Goal: Information Seeking & Learning: Learn about a topic

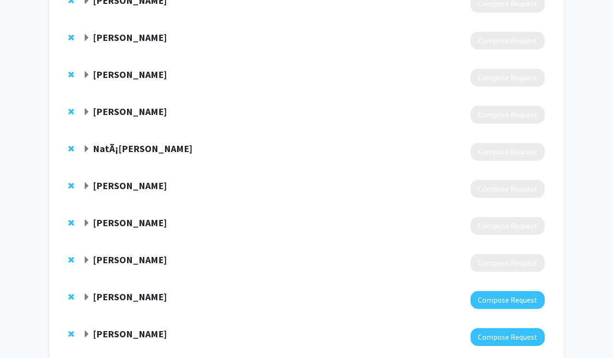
scroll to position [401, 0]
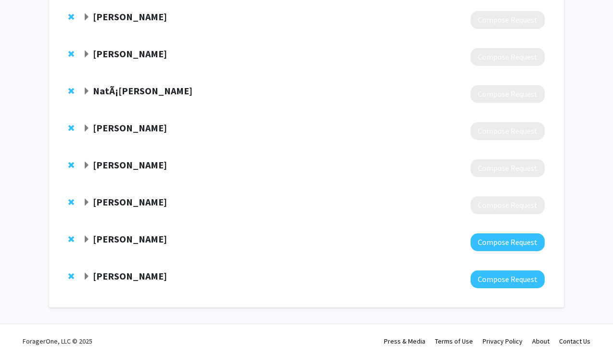
click at [88, 200] on span "Expand Eric Reinhardt Bookmark" at bounding box center [87, 203] width 8 height 8
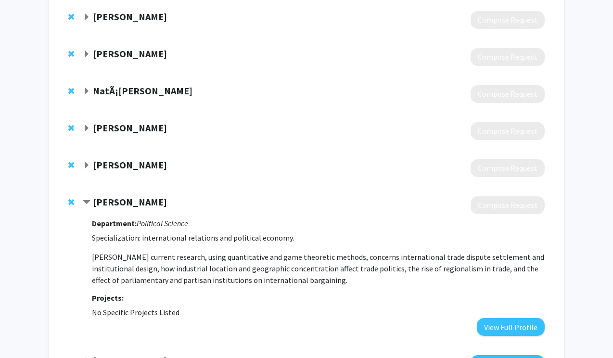
click at [90, 199] on span "Contract Eric Reinhardt Bookmark" at bounding box center [87, 203] width 8 height 8
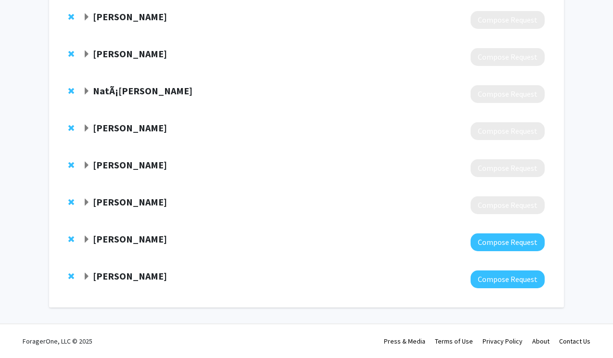
click at [94, 56] on strong "[PERSON_NAME]" at bounding box center [130, 54] width 74 height 12
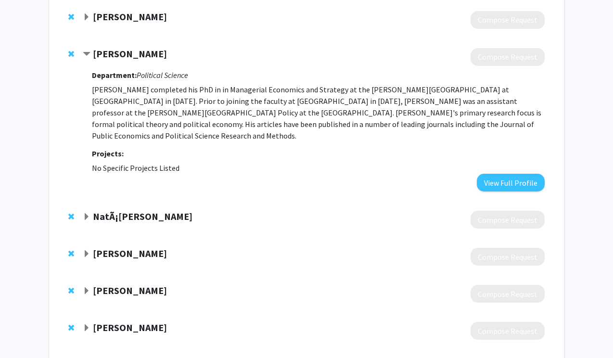
click at [94, 56] on strong "[PERSON_NAME]" at bounding box center [130, 54] width 74 height 12
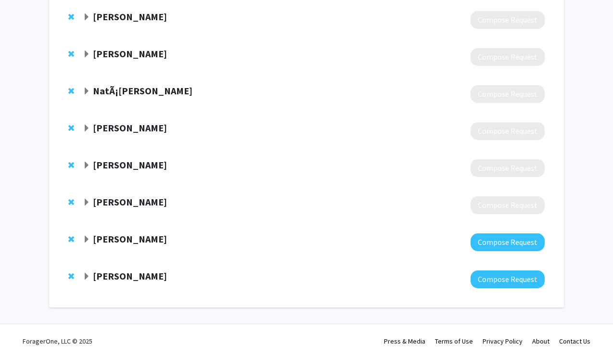
click at [71, 54] on span "Remove Pablo Montagnes from bookmarks" at bounding box center [71, 54] width 6 height 8
click at [101, 50] on strong "John W. Patty" at bounding box center [130, 54] width 74 height 12
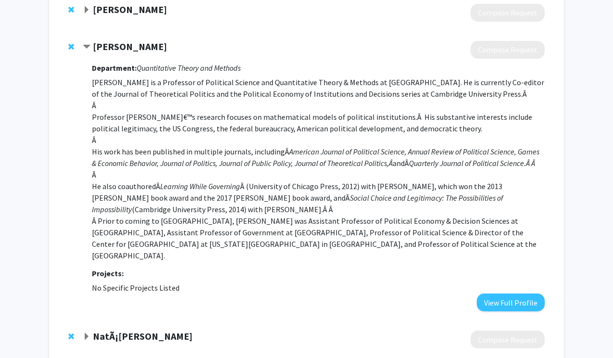
scroll to position [334, 0]
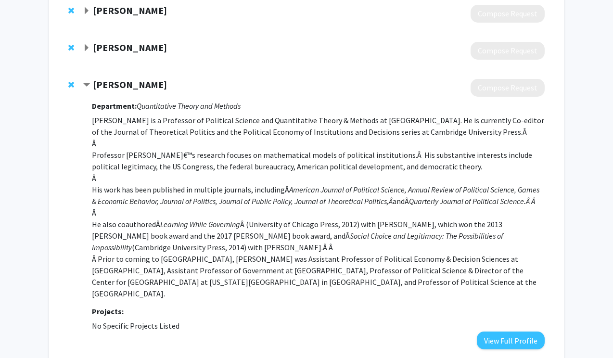
click at [90, 52] on span "Expand George B. Shepherd Bookmark" at bounding box center [87, 48] width 8 height 8
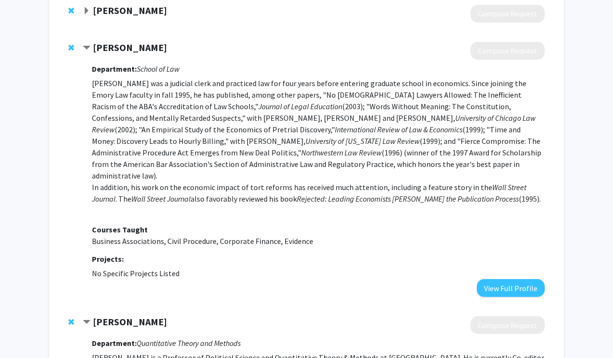
click at [66, 47] on div "George B. Shepherd Compose Request Department: School of Law George Shepherd wa…" at bounding box center [307, 169] width 496 height 274
click at [68, 47] on div "George B. Shepherd Compose Request Department: School of Law George Shepherd wa…" at bounding box center [307, 169] width 496 height 274
click at [70, 47] on span "Remove George B. Shepherd from bookmarks" at bounding box center [71, 48] width 6 height 8
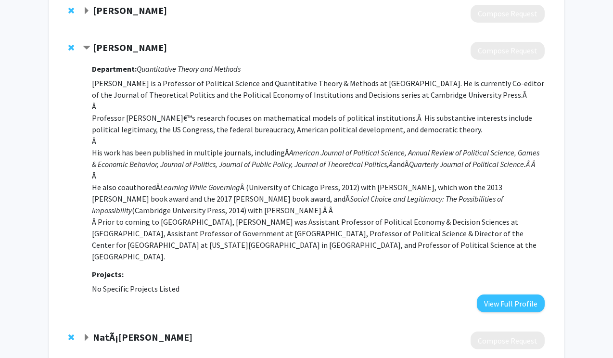
click at [83, 9] on span "Expand Joanna M. Shepherd Bookmark" at bounding box center [87, 11] width 8 height 8
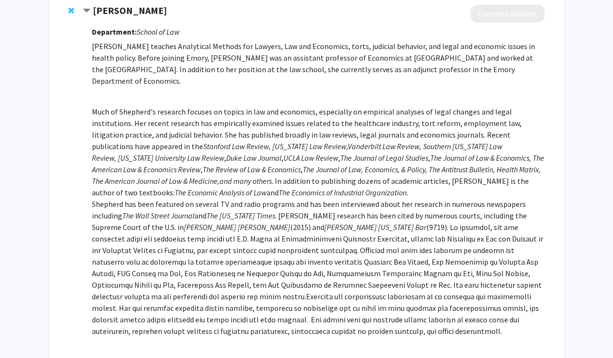
click at [72, 9] on span "Remove Joanna M. Shepherd from bookmarks" at bounding box center [71, 11] width 6 height 8
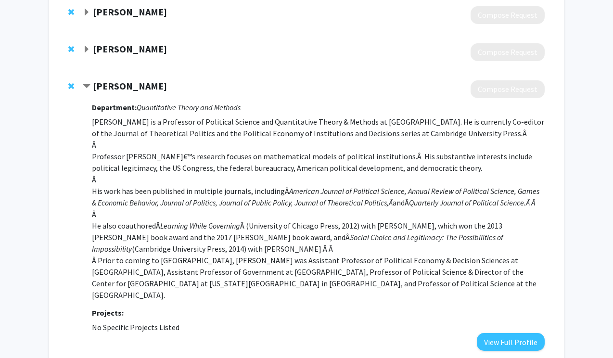
click at [83, 49] on span "Expand Fred Smith Jr. Bookmark" at bounding box center [87, 50] width 8 height 8
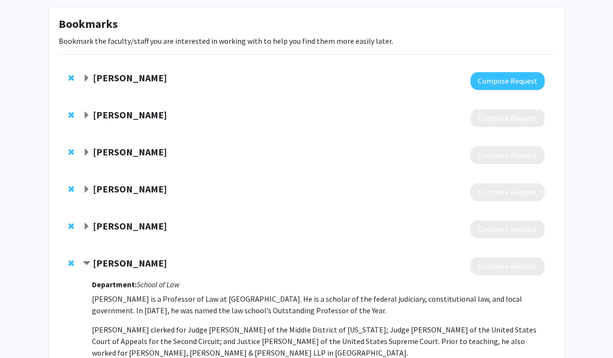
scroll to position [0, 0]
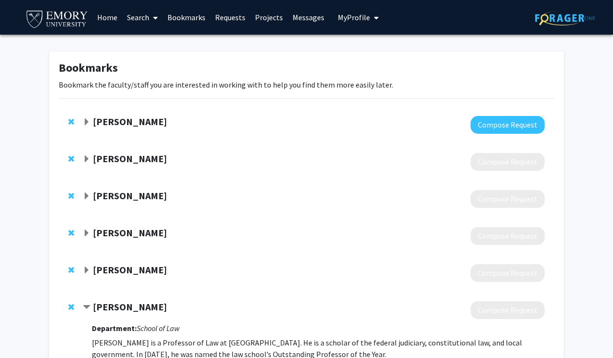
click at [84, 160] on span "Expand Alexander Volokh Bookmark" at bounding box center [87, 159] width 8 height 8
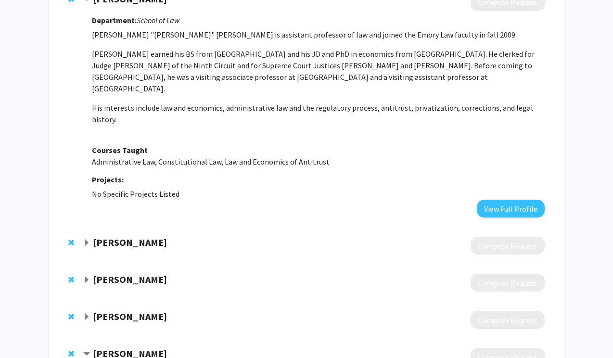
click at [89, 239] on span "Expand Liza Vertinsky Bookmark" at bounding box center [87, 243] width 8 height 8
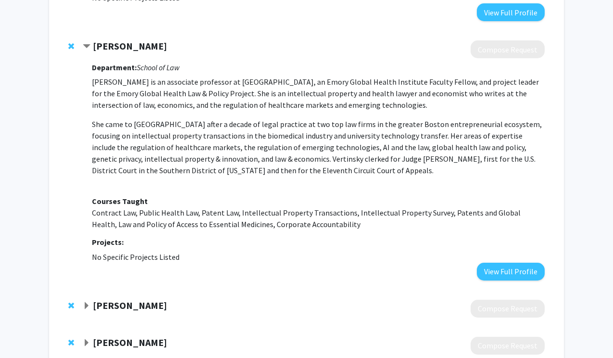
scroll to position [413, 0]
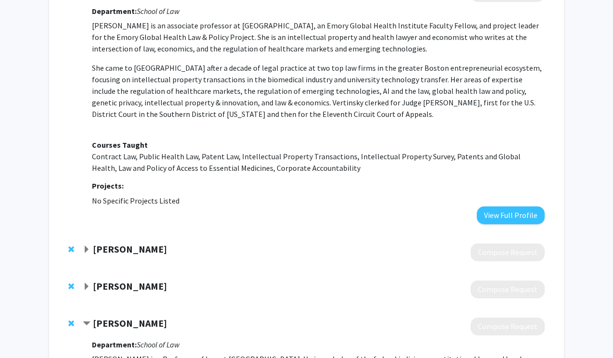
click at [88, 244] on div at bounding box center [314, 253] width 462 height 18
click at [88, 244] on div "George S. Georgiev" at bounding box center [187, 250] width 208 height 12
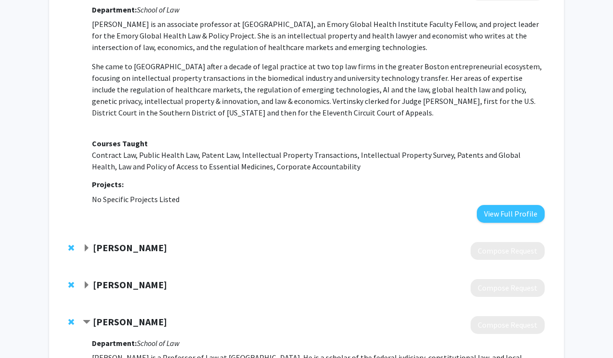
click at [86, 232] on div "George S. Georgiev Compose Request" at bounding box center [307, 250] width 496 height 37
click at [84, 245] on span "Expand George S. Georgiev Bookmark" at bounding box center [87, 249] width 8 height 8
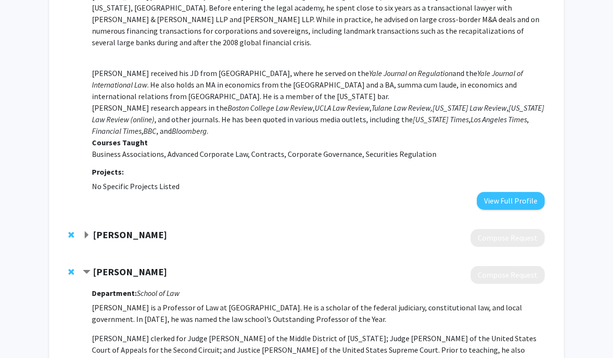
scroll to position [743, 0]
click at [85, 230] on div "Abdullahi Ahmed An-Na'im" at bounding box center [187, 236] width 208 height 12
click at [88, 232] on span "Expand Abdullahi Ahmed An-Na'im Bookmark" at bounding box center [87, 236] width 8 height 8
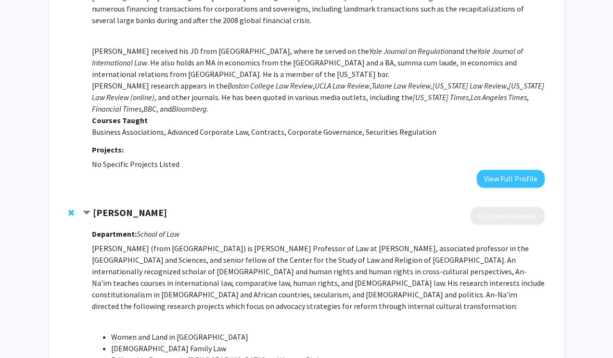
scroll to position [769, 0]
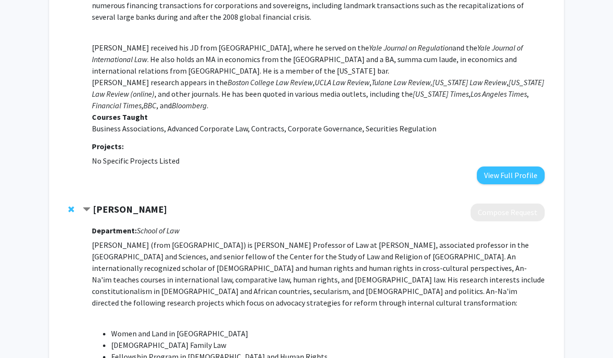
click at [71, 206] on span "Remove Abdullahi Ahmed An-Na'im from bookmarks" at bounding box center [71, 210] width 6 height 8
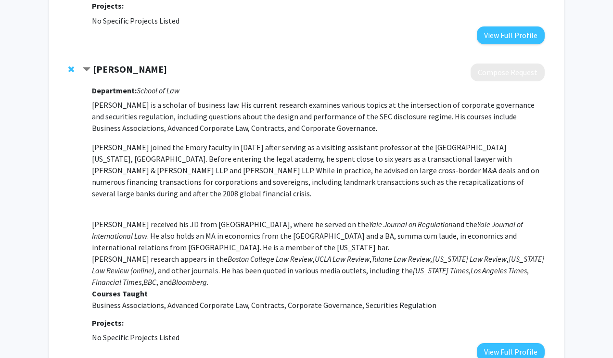
scroll to position [589, 0]
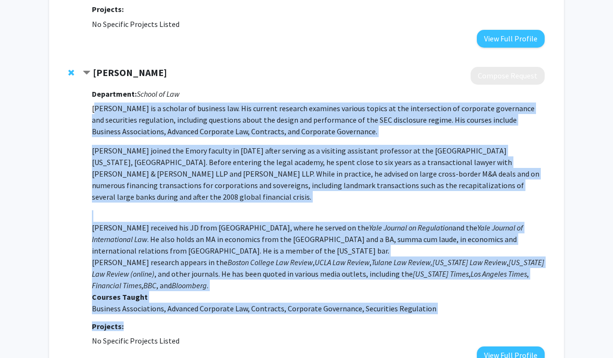
drag, startPoint x: 95, startPoint y: 90, endPoint x: 478, endPoint y: 301, distance: 437.1
click at [478, 301] on div "Department: School of Law George S. Georgiev is a scholar of business law. His …" at bounding box center [318, 225] width 453 height 280
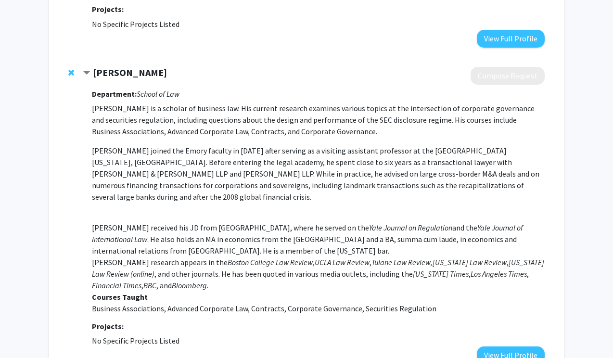
click at [448, 322] on h3 "Projects:" at bounding box center [318, 326] width 453 height 9
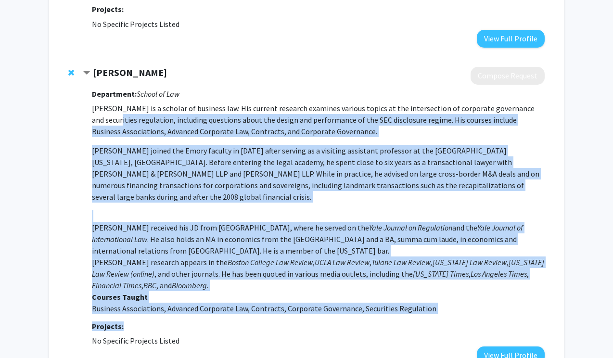
drag, startPoint x: 448, startPoint y: 308, endPoint x: 94, endPoint y: 94, distance: 413.1
click at [94, 94] on div "Department: School of Law George S. Georgiev is a scholar of business law. His …" at bounding box center [318, 225] width 453 height 280
click at [94, 103] on p "George S. Georgiev is a scholar of business law. His current research examines …" at bounding box center [318, 209] width 453 height 212
drag, startPoint x: 87, startPoint y: 88, endPoint x: 387, endPoint y: 261, distance: 346.8
click at [387, 261] on div "George S. Georgiev Compose Request Department: School of Law George S. Georgiev…" at bounding box center [314, 215] width 462 height 297
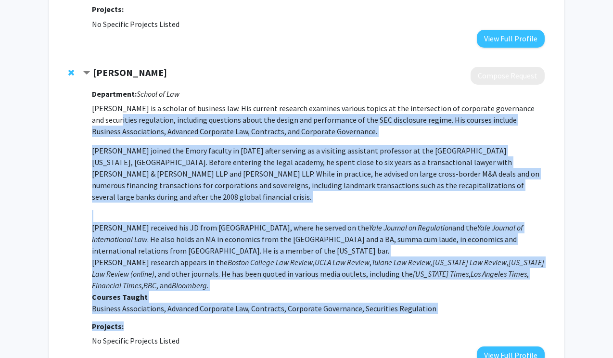
click at [387, 261] on p "George S. Georgiev is a scholar of business law. His current research examines …" at bounding box center [318, 209] width 453 height 212
drag, startPoint x: 387, startPoint y: 261, endPoint x: 89, endPoint y: 94, distance: 341.8
click at [89, 94] on div "George S. Georgiev Compose Request Department: School of Law George S. Georgiev…" at bounding box center [314, 215] width 462 height 297
drag, startPoint x: 94, startPoint y: 48, endPoint x: 190, endPoint y: 51, distance: 95.8
click at [190, 67] on div "George S. Georgiev" at bounding box center [187, 73] width 208 height 12
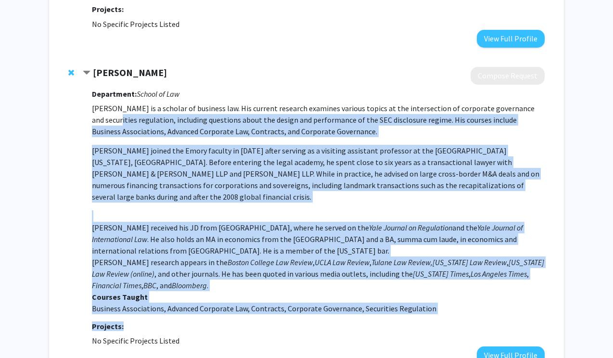
copy strong "George S. Georgiev"
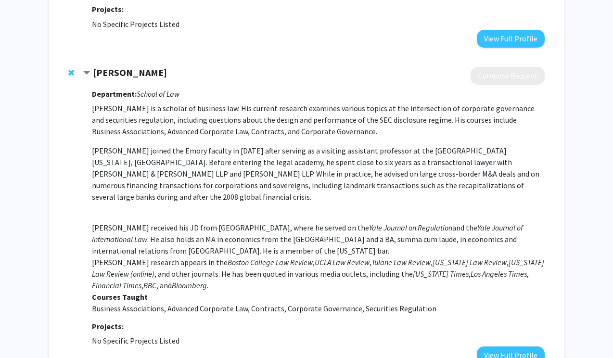
click at [72, 69] on span "Remove George S. Georgiev from bookmarks" at bounding box center [71, 73] width 6 height 8
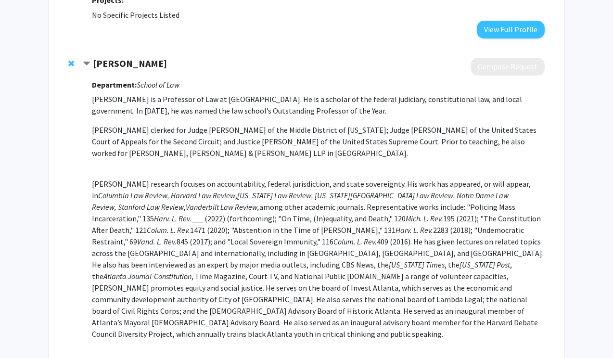
scroll to position [623, 0]
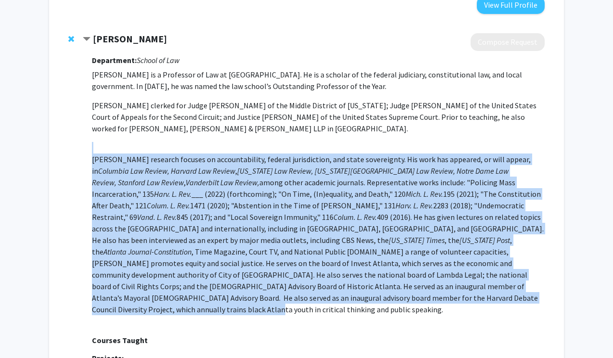
drag, startPoint x: 357, startPoint y: 273, endPoint x: 103, endPoint y: 129, distance: 291.8
click at [103, 129] on p "Fred Smith Jr. is a Professor of Law at Emory University. He is a scholar of th…" at bounding box center [318, 207] width 453 height 277
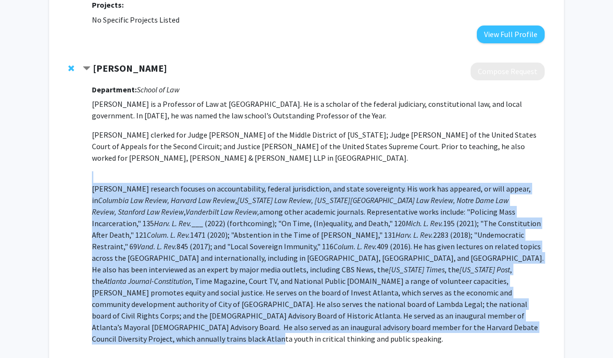
scroll to position [549, 0]
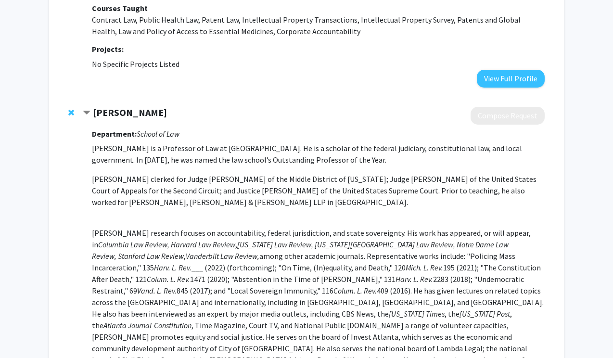
click at [72, 107] on div at bounding box center [73, 113] width 10 height 12
click at [71, 109] on span "Remove Fred Smith Jr. from bookmarks" at bounding box center [71, 113] width 6 height 8
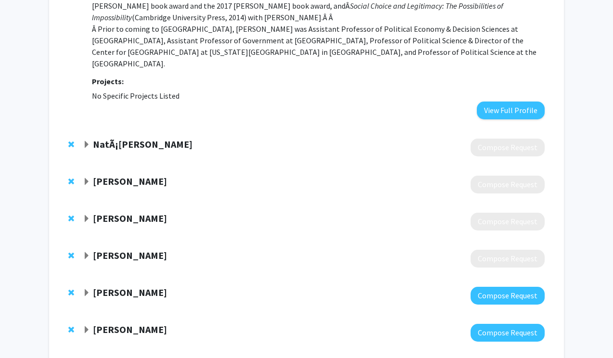
scroll to position [826, 0]
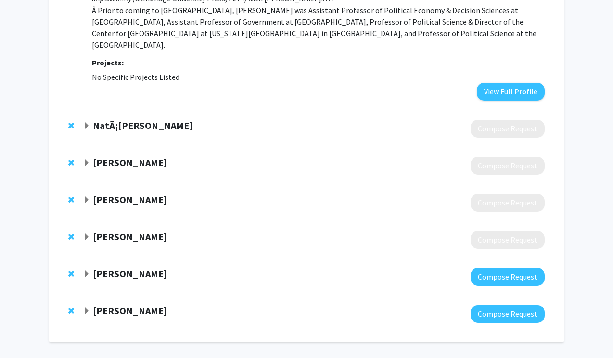
click at [85, 271] on span "Expand Hubert Tworzecki Bookmark" at bounding box center [87, 275] width 8 height 8
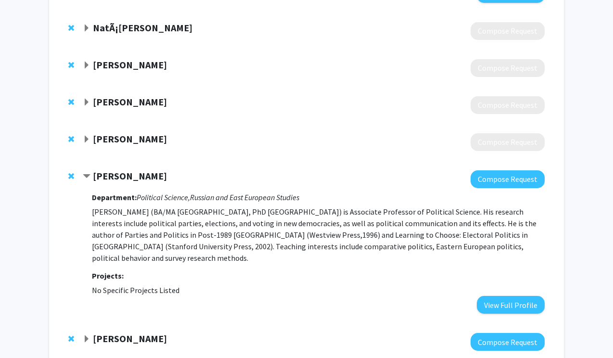
scroll to position [925, 0]
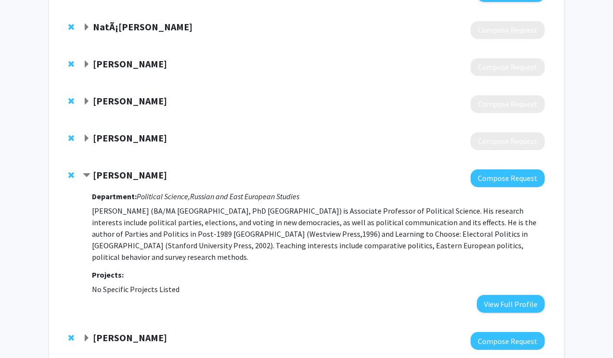
click at [83, 335] on span "Expand Alexander Bolton Bookmark" at bounding box center [87, 339] width 8 height 8
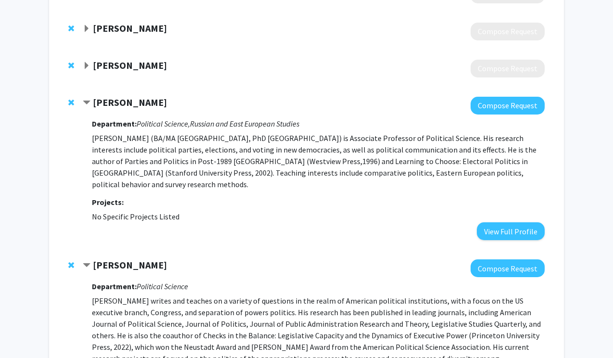
scroll to position [1073, 0]
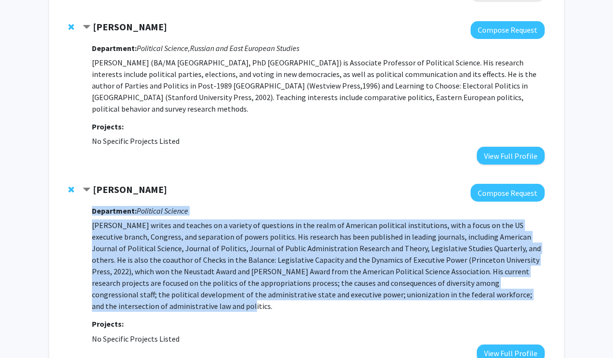
drag, startPoint x: 261, startPoint y: 270, endPoint x: 90, endPoint y: 189, distance: 189.7
click at [90, 189] on div "Alexander Bolton Compose Request Department: Political Science Projects: No Spe…" at bounding box center [314, 273] width 462 height 178
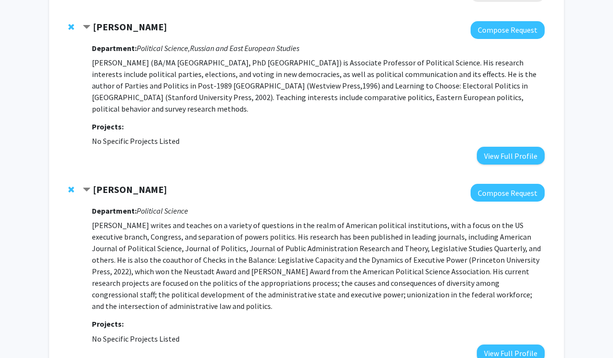
drag, startPoint x: 90, startPoint y: 189, endPoint x: 230, endPoint y: 268, distance: 161.2
click at [233, 268] on div "Alexander Bolton Compose Request Department: Political Science Projects: No Spe…" at bounding box center [314, 273] width 462 height 178
click at [519, 345] on button "View Full Profile" at bounding box center [511, 354] width 68 height 18
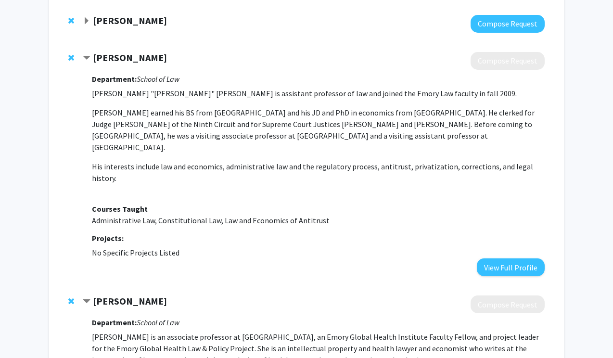
scroll to position [0, 0]
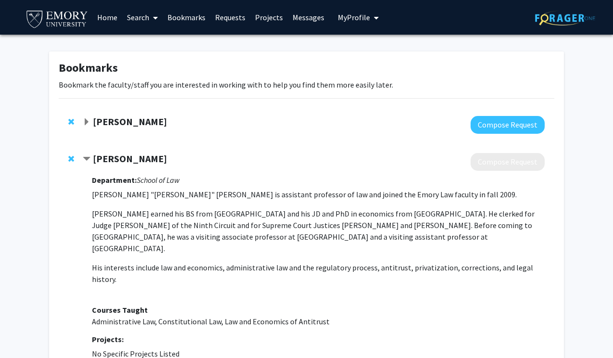
click at [149, 119] on div "[PERSON_NAME]" at bounding box center [187, 122] width 208 height 12
click at [138, 119] on strong "[PERSON_NAME]" at bounding box center [130, 122] width 74 height 12
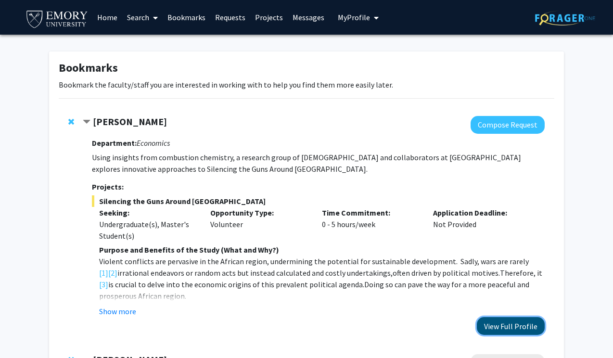
click at [499, 324] on button "View Full Profile" at bounding box center [511, 326] width 68 height 18
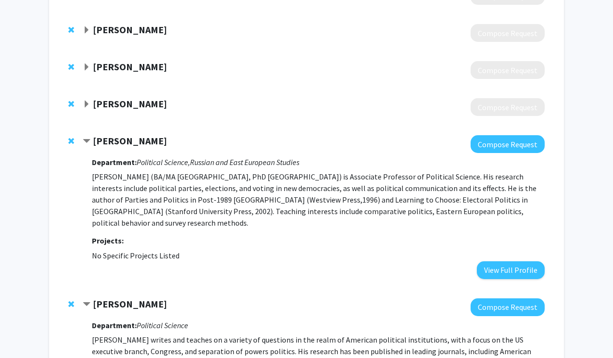
scroll to position [1147, 0]
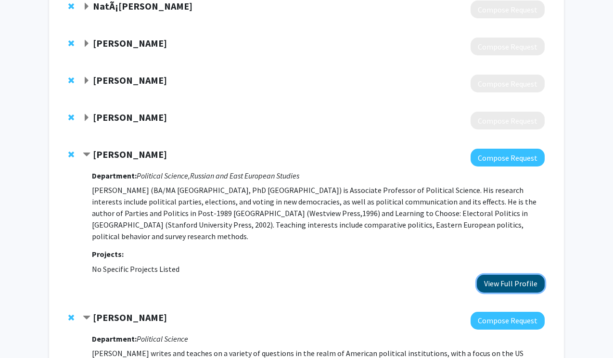
click at [490, 275] on button "View Full Profile" at bounding box center [511, 284] width 68 height 18
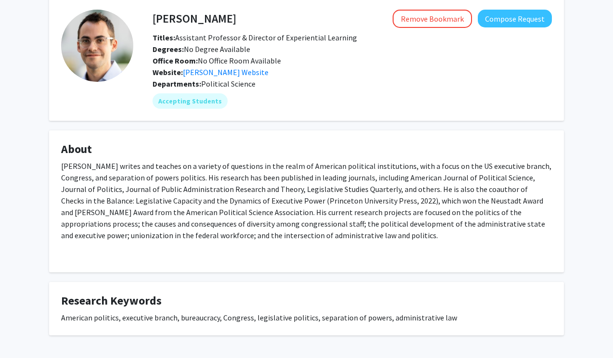
scroll to position [81, 0]
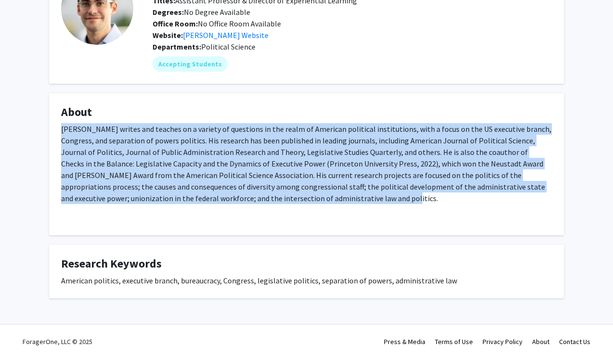
drag, startPoint x: 338, startPoint y: 200, endPoint x: 15, endPoint y: 133, distance: 330.2
click at [15, 133] on div "Alexander Bolton Remove Bookmark Compose Request Titles: Assistant Professor & …" at bounding box center [306, 141] width 613 height 376
copy p "[PERSON_NAME] writes and teaches on a variety of questions in the realm of Amer…"
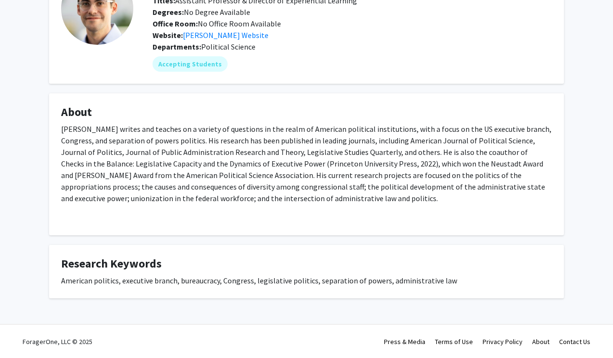
scroll to position [0, 0]
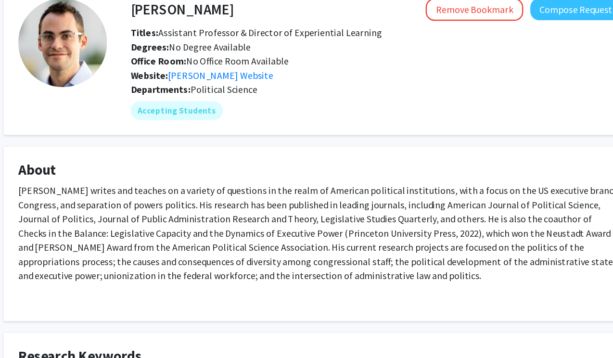
drag, startPoint x: 384, startPoint y: 279, endPoint x: 384, endPoint y: 273, distance: 5.3
click at [384, 273] on p "[PERSON_NAME] writes and teaches on a variety of questions in the realm of Amer…" at bounding box center [306, 245] width 491 height 81
click at [348, 264] on p "[PERSON_NAME] writes and teaches on a variety of questions in the realm of Amer…" at bounding box center [306, 245] width 491 height 81
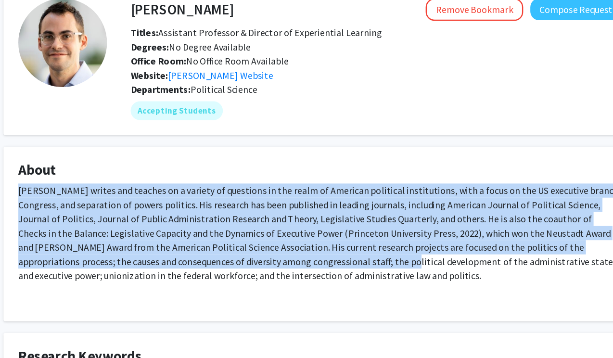
drag, startPoint x: 269, startPoint y: 266, endPoint x: 334, endPoint y: 289, distance: 68.8
click at [334, 289] on div "Alex Bolton writes and teaches on a variety of questions in the realm of Americ…" at bounding box center [306, 255] width 491 height 100
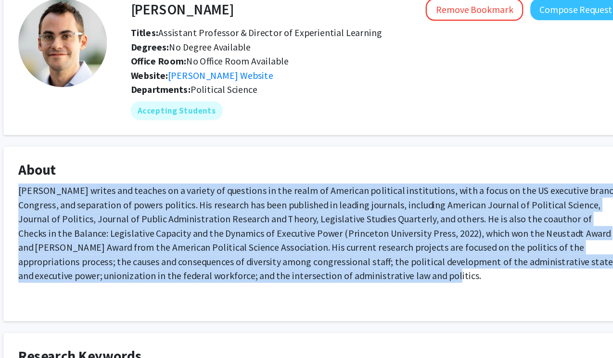
drag, startPoint x: 328, startPoint y: 281, endPoint x: 166, endPoint y: 288, distance: 161.9
click at [166, 288] on div "Alex Bolton writes and teaches on a variety of questions in the realm of Americ…" at bounding box center [306, 255] width 491 height 100
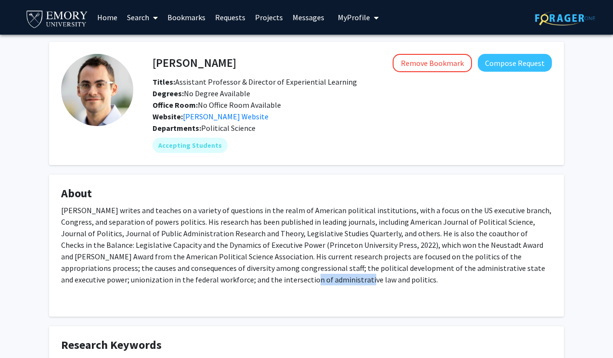
drag, startPoint x: 197, startPoint y: 281, endPoint x: 253, endPoint y: 281, distance: 56.3
click at [253, 281] on p "Alex Bolton writes and teaches on a variety of questions in the realm of Americ…" at bounding box center [306, 245] width 491 height 81
copy p "dministrative law"
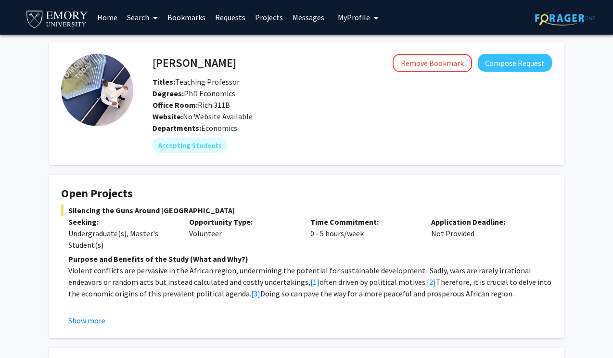
click at [133, 13] on link "Search" at bounding box center [142, 17] width 40 height 34
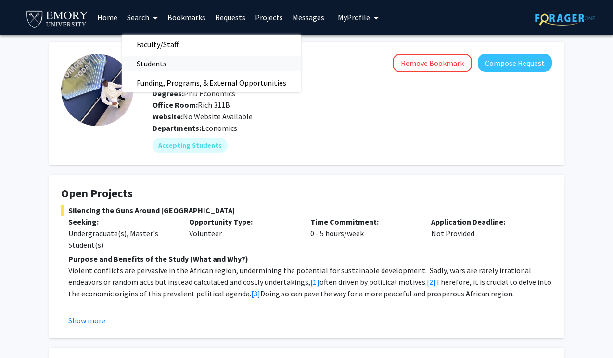
click at [157, 65] on span "Students" at bounding box center [151, 63] width 59 height 19
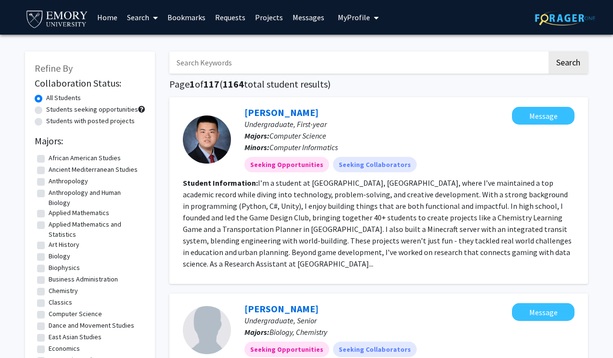
click at [194, 61] on input "Search Keywords" at bounding box center [358, 63] width 378 height 22
click at [73, 108] on label "Students seeking opportunities" at bounding box center [92, 109] width 92 height 10
click at [52, 108] on input "Students seeking opportunities" at bounding box center [49, 107] width 6 height 6
radio input "true"
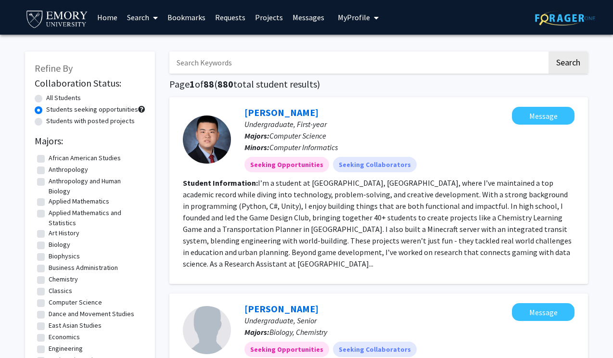
click at [54, 98] on label "All Students" at bounding box center [63, 98] width 35 height 10
click at [52, 98] on input "All Students" at bounding box center [49, 96] width 6 height 6
radio input "true"
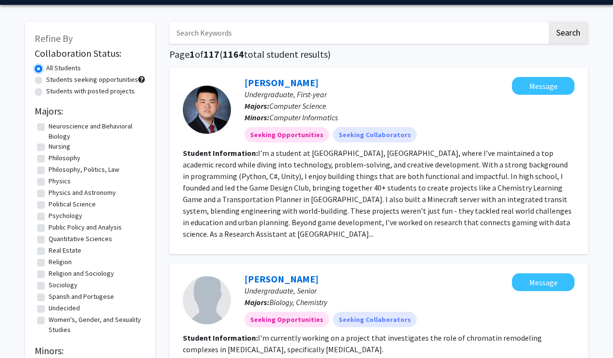
scroll to position [40, 0]
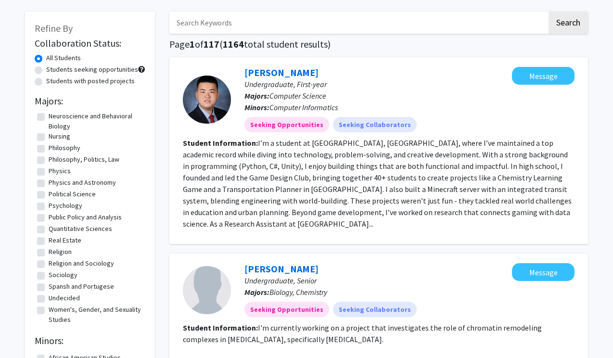
click at [73, 194] on label "Political Science" at bounding box center [72, 194] width 47 height 10
click at [55, 194] on input "Political Science" at bounding box center [52, 192] width 6 height 6
checkbox input "true"
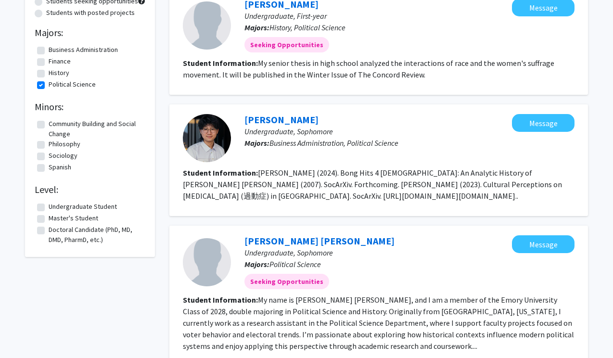
scroll to position [179, 0]
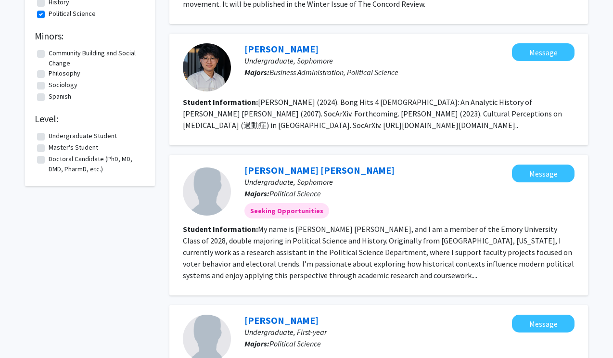
click at [64, 138] on label "Undergraduate Student" at bounding box center [83, 136] width 68 height 10
click at [55, 137] on input "Undergraduate Student" at bounding box center [52, 134] width 6 height 6
checkbox input "true"
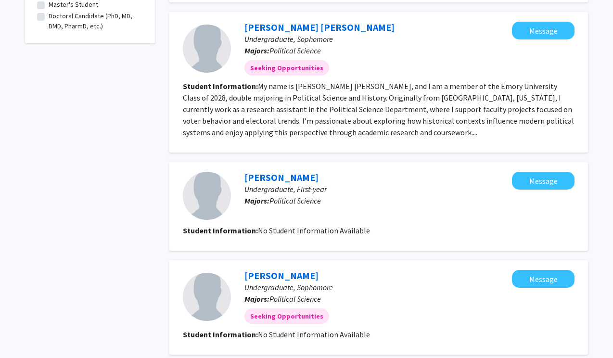
scroll to position [333, 0]
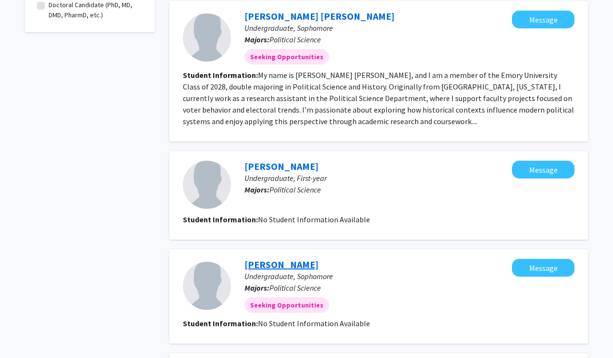
click at [259, 265] on link "[PERSON_NAME]" at bounding box center [282, 264] width 74 height 12
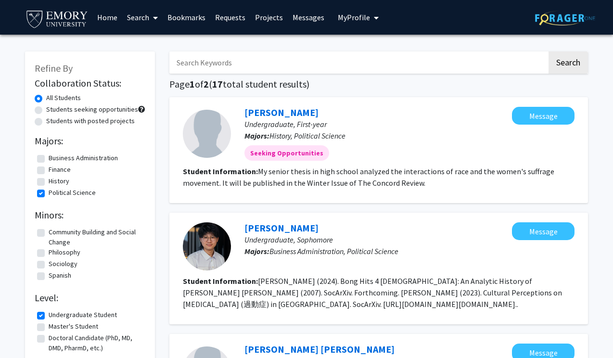
click at [136, 20] on link "Search" at bounding box center [142, 17] width 40 height 34
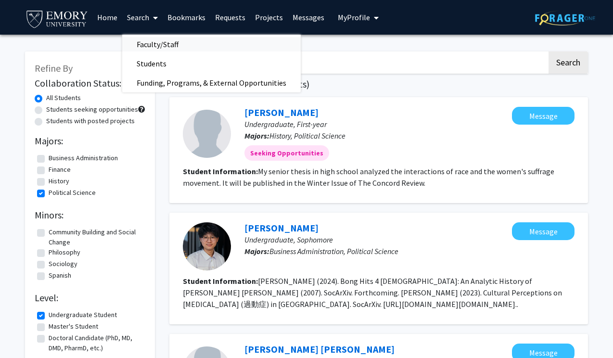
click at [153, 42] on span "Faculty/Staff" at bounding box center [157, 44] width 71 height 19
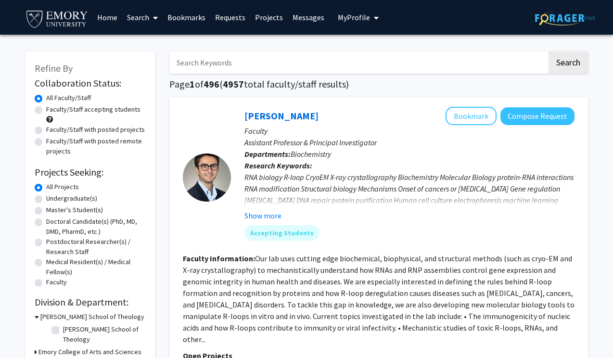
click at [145, 21] on link "Search" at bounding box center [142, 17] width 40 height 34
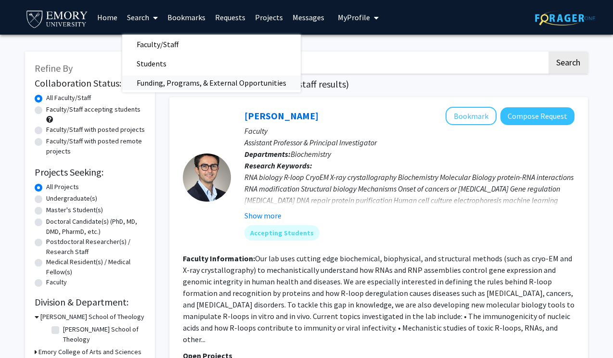
click at [177, 78] on span "Funding, Programs, & External Opportunities" at bounding box center [211, 82] width 179 height 19
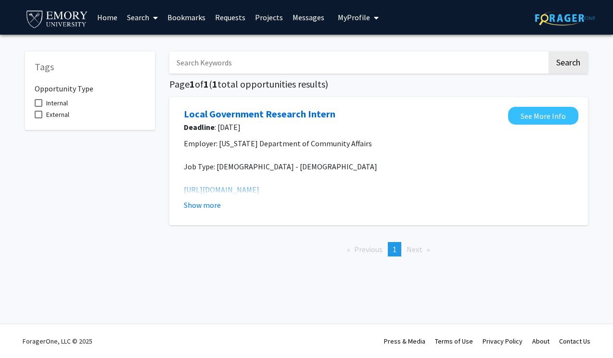
click at [141, 23] on link "Search" at bounding box center [142, 17] width 40 height 34
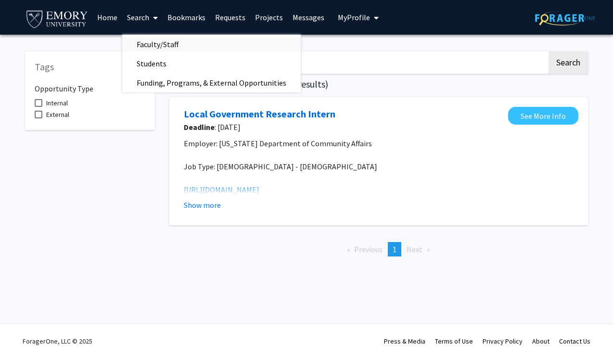
click at [149, 39] on span "Faculty/Staff" at bounding box center [157, 44] width 71 height 19
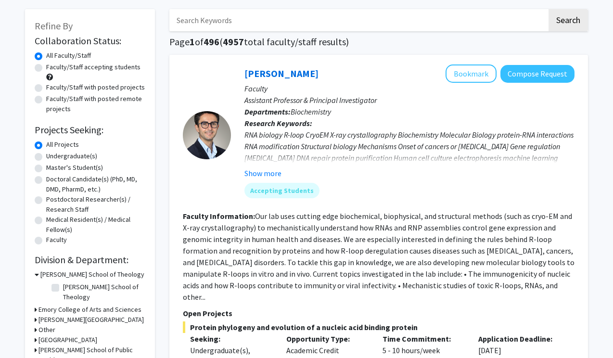
scroll to position [45, 0]
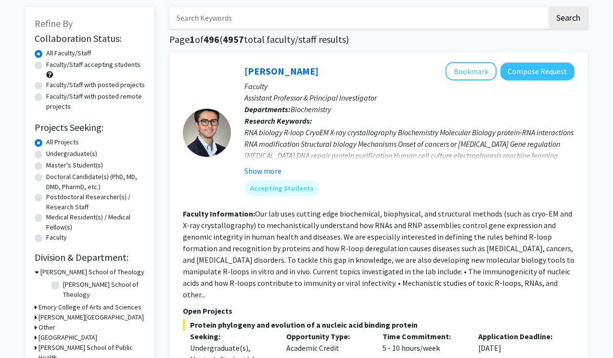
click at [65, 156] on label "Undergraduate(s)" at bounding box center [71, 154] width 51 height 10
click at [52, 155] on input "Undergraduate(s)" at bounding box center [49, 152] width 6 height 6
radio input "true"
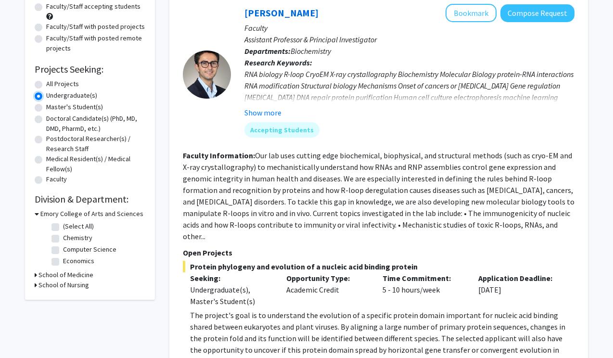
scroll to position [103, 0]
click at [61, 262] on fg-checkbox "Economics Economics" at bounding box center [97, 262] width 91 height 12
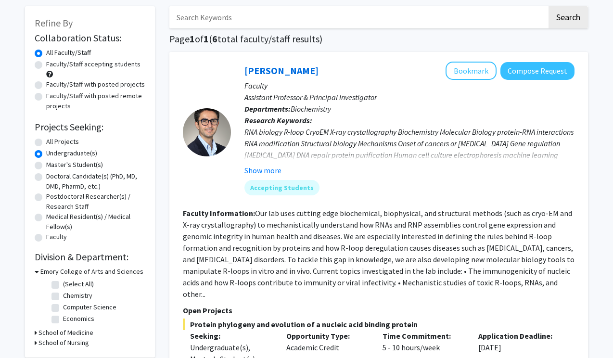
scroll to position [41, 0]
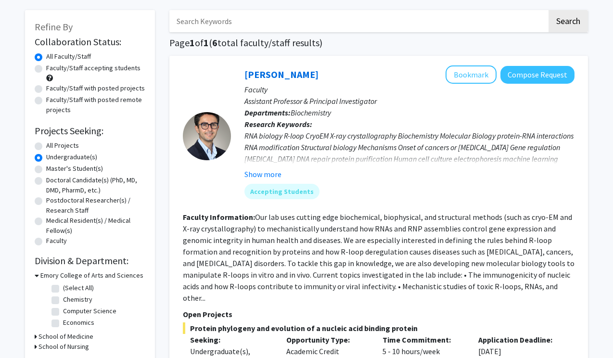
click at [46, 67] on label "Faculty/Staff accepting students" at bounding box center [93, 68] width 94 height 10
click at [46, 67] on input "Faculty/Staff accepting students" at bounding box center [49, 66] width 6 height 6
radio input "true"
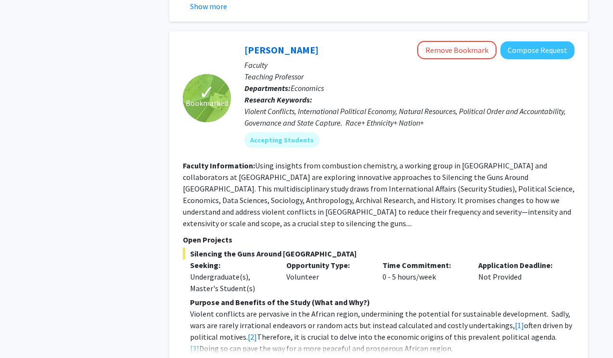
scroll to position [797, 0]
click at [221, 358] on button "Show more" at bounding box center [208, 364] width 37 height 12
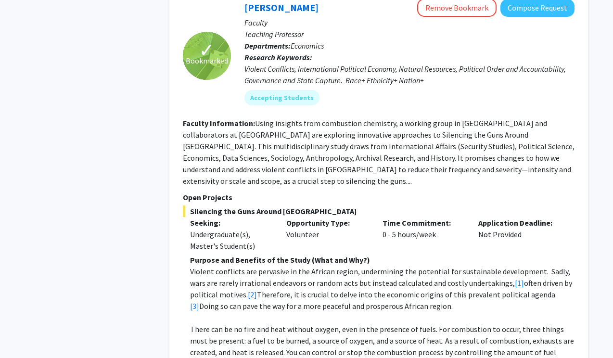
scroll to position [771, 0]
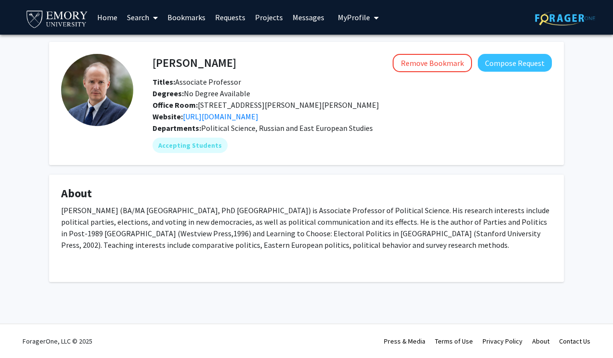
click at [200, 123] on b "Departments:" at bounding box center [177, 128] width 49 height 10
click at [200, 117] on link "https://calendly.com/htworze/15min" at bounding box center [221, 117] width 76 height 10
